Goal: Information Seeking & Learning: Learn about a topic

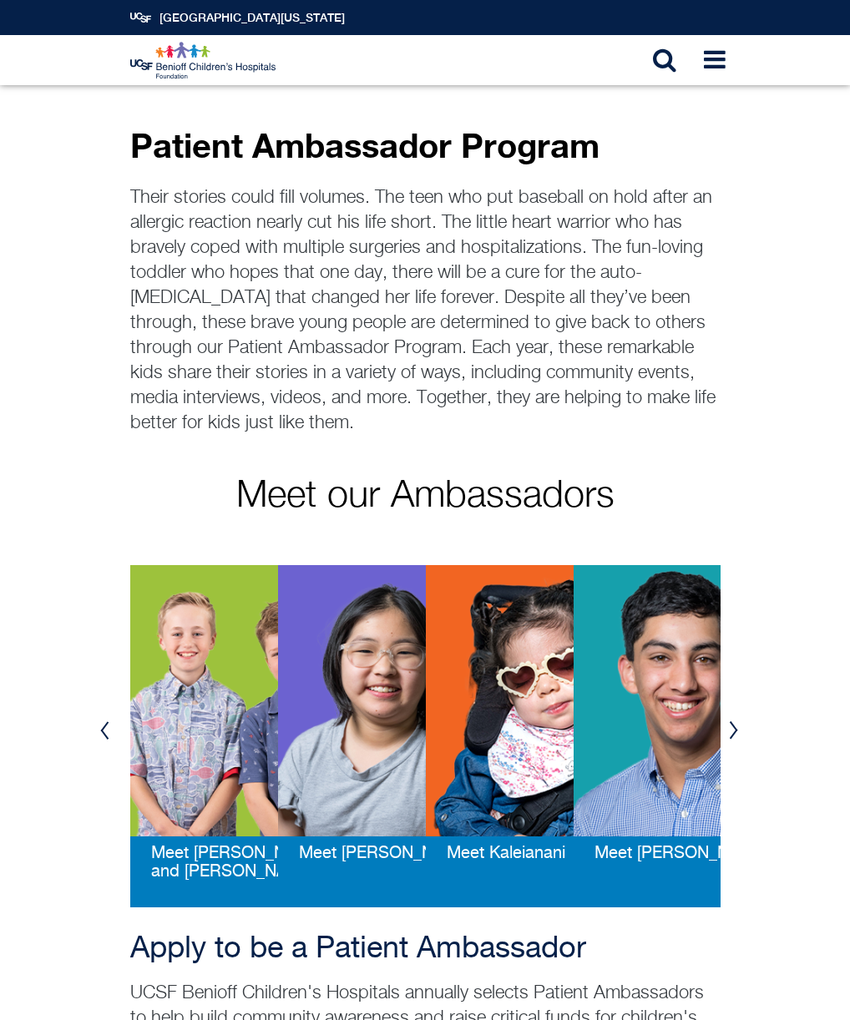
scroll to position [181, 0]
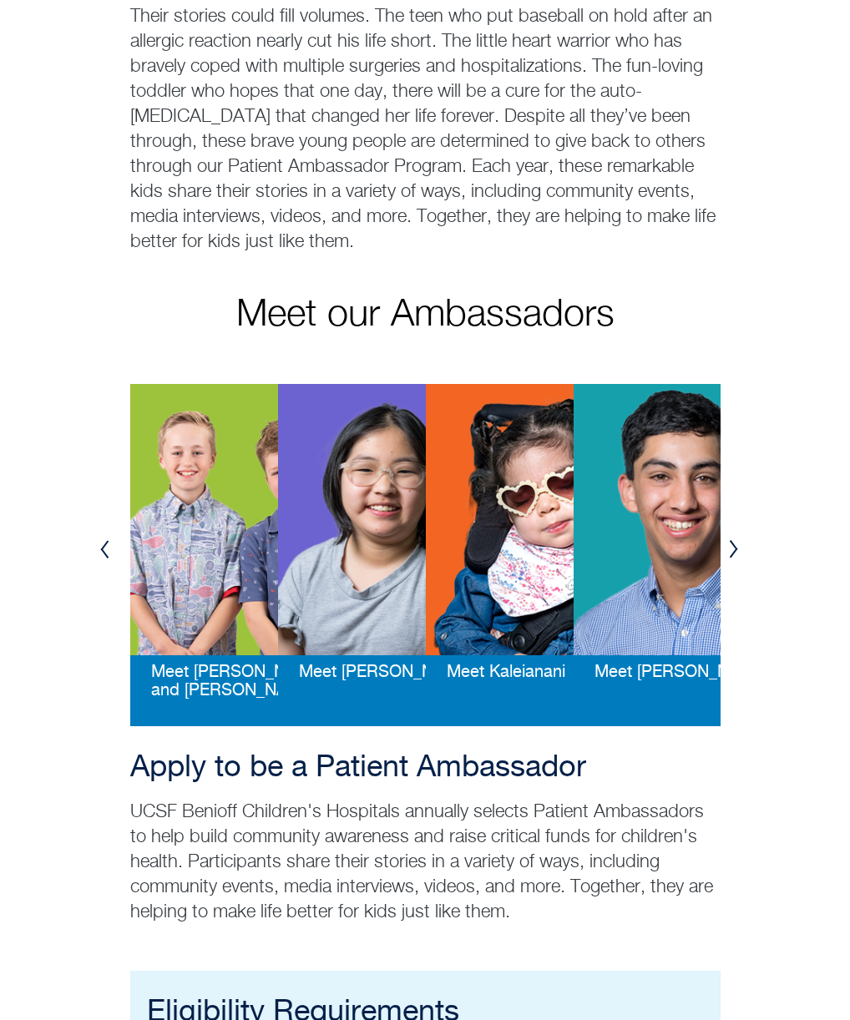
click at [223, 557] on img at bounding box center [240, 519] width 221 height 271
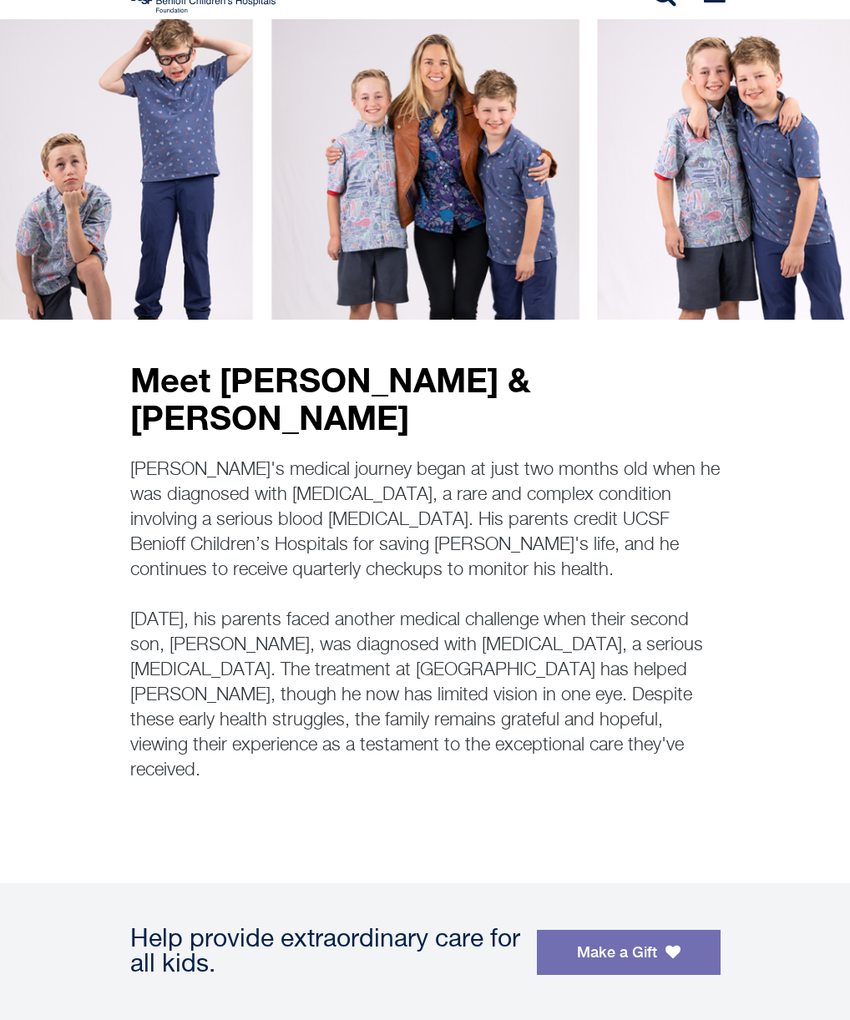
scroll to position [70, 0]
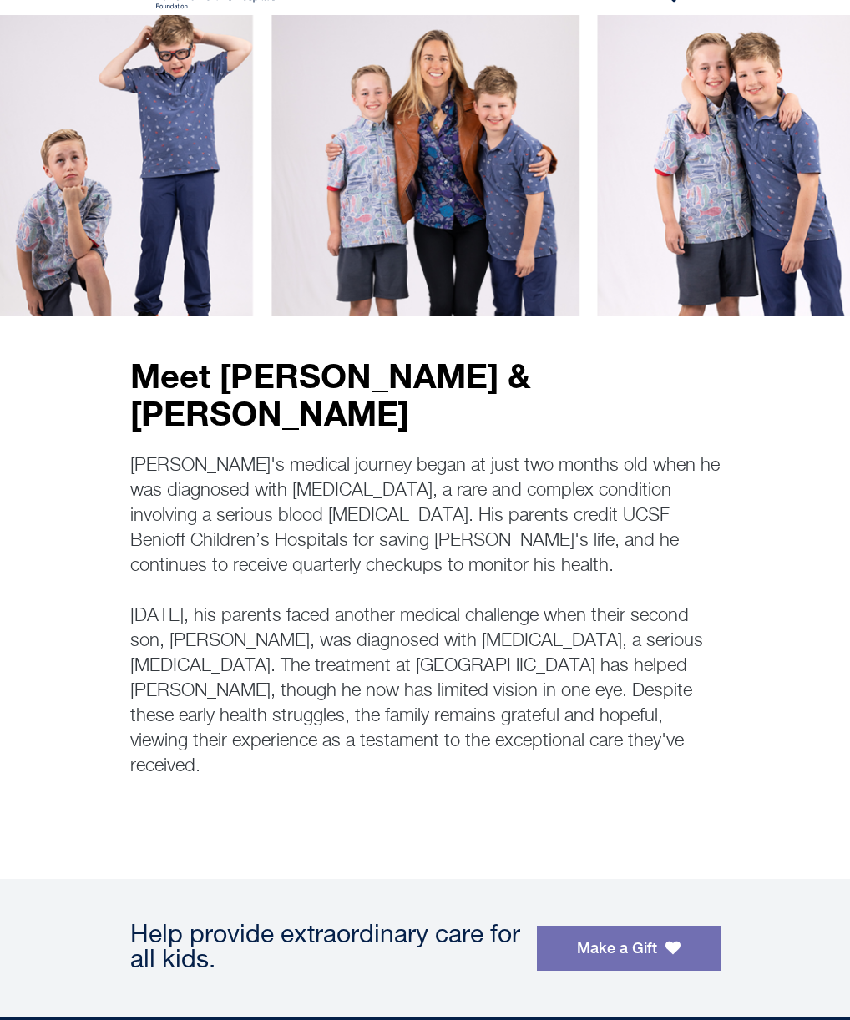
drag, startPoint x: 233, startPoint y: 604, endPoint x: 649, endPoint y: 701, distance: 427.9
click at [649, 701] on p "Teddy's medical journey began at just two months old when he was diagnosed with…" at bounding box center [425, 616] width 590 height 326
click at [244, 457] on p "Teddy's medical journey began at just two months old when he was diagnosed with…" at bounding box center [425, 616] width 590 height 326
drag, startPoint x: 132, startPoint y: 377, endPoint x: 776, endPoint y: 752, distance: 745.6
click at [776, 752] on main "Meet Teddy & Clark Teddy's medical journey began at just two months old when he…" at bounding box center [425, 447] width 850 height 864
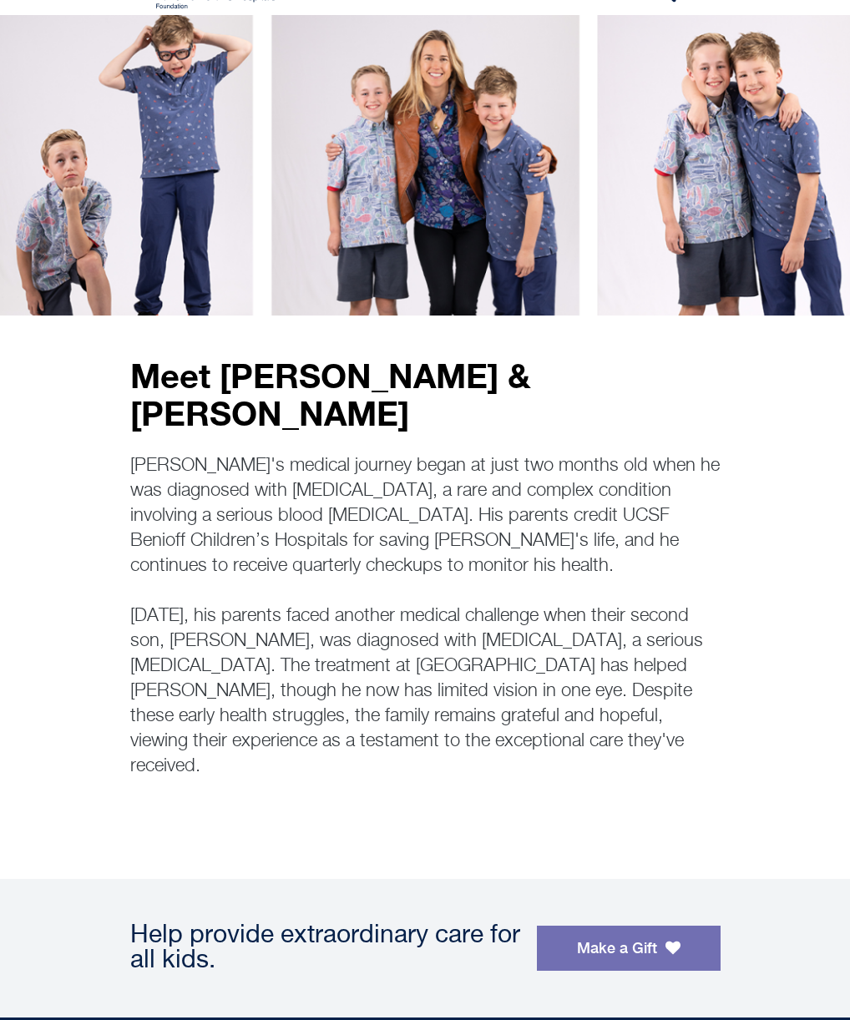
copy div "Meet Teddy & Clark Teddy's medical journey began at just two months old when he…"
